Goal: Task Accomplishment & Management: Manage account settings

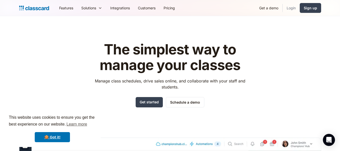
click at [292, 9] on link "Login" at bounding box center [291, 7] width 17 height 11
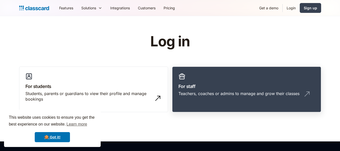
click at [228, 84] on h3 "For staff" at bounding box center [247, 86] width 137 height 7
